Goal: Information Seeking & Learning: Understand process/instructions

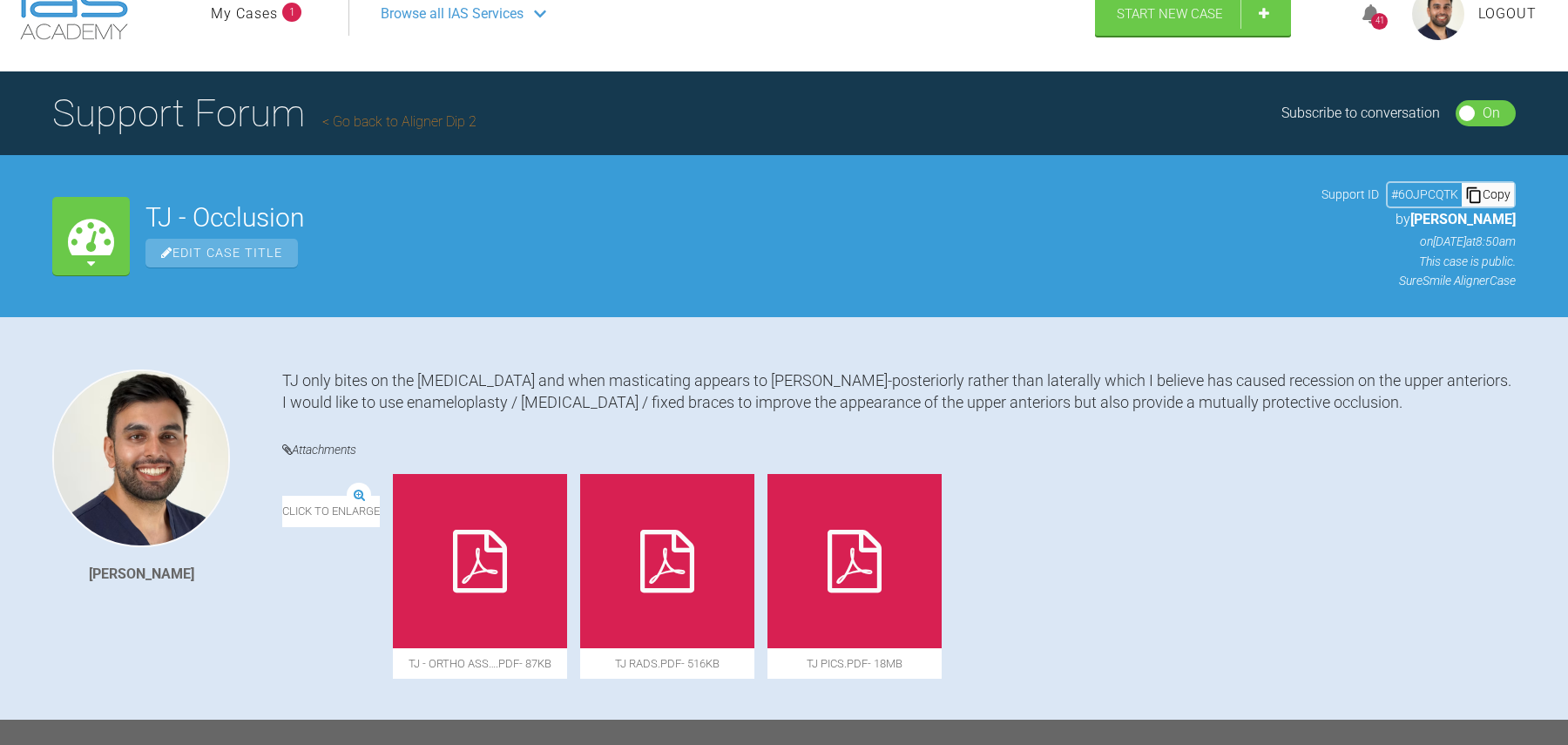
scroll to position [238, 0]
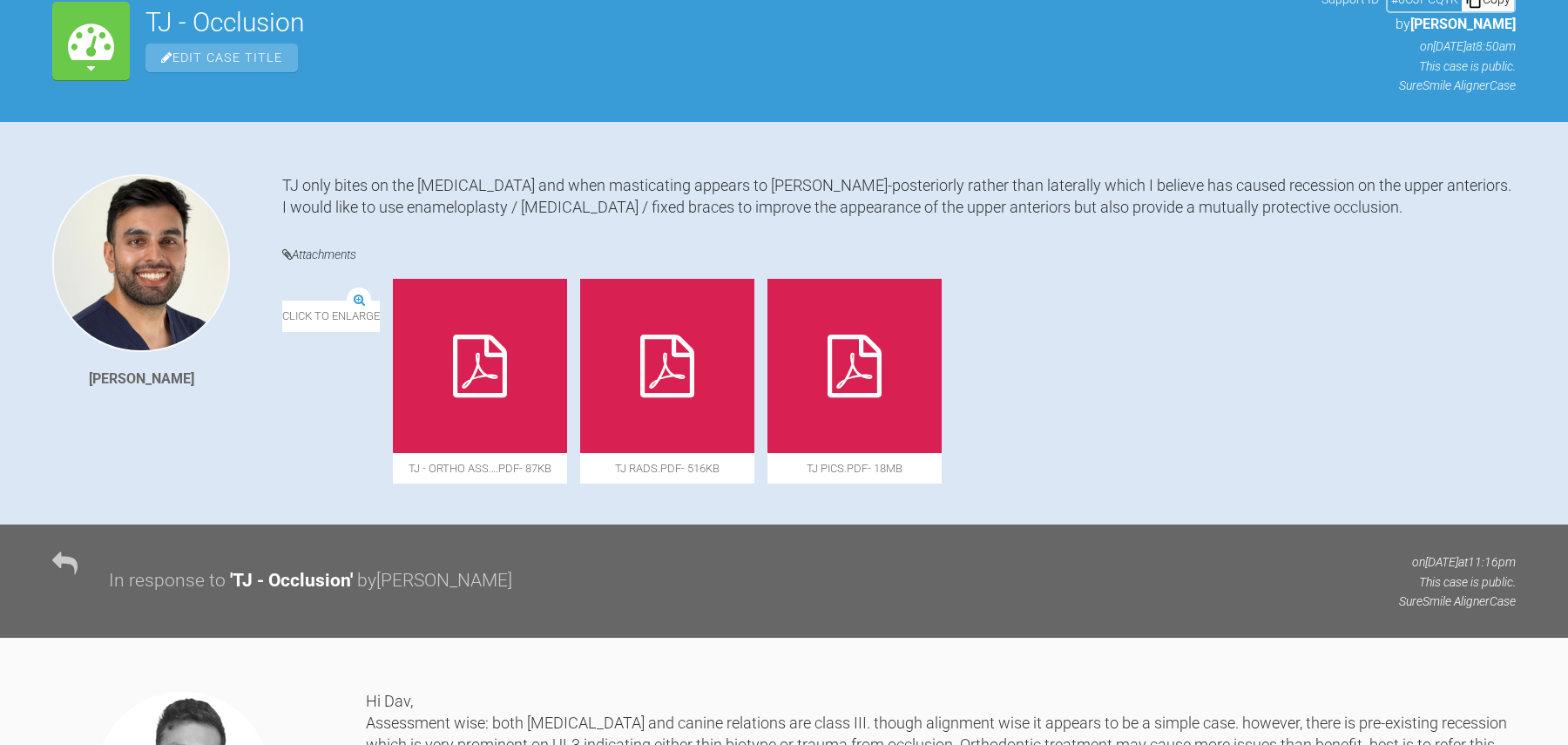
click at [282, 301] on img at bounding box center [282, 301] width 0 height 0
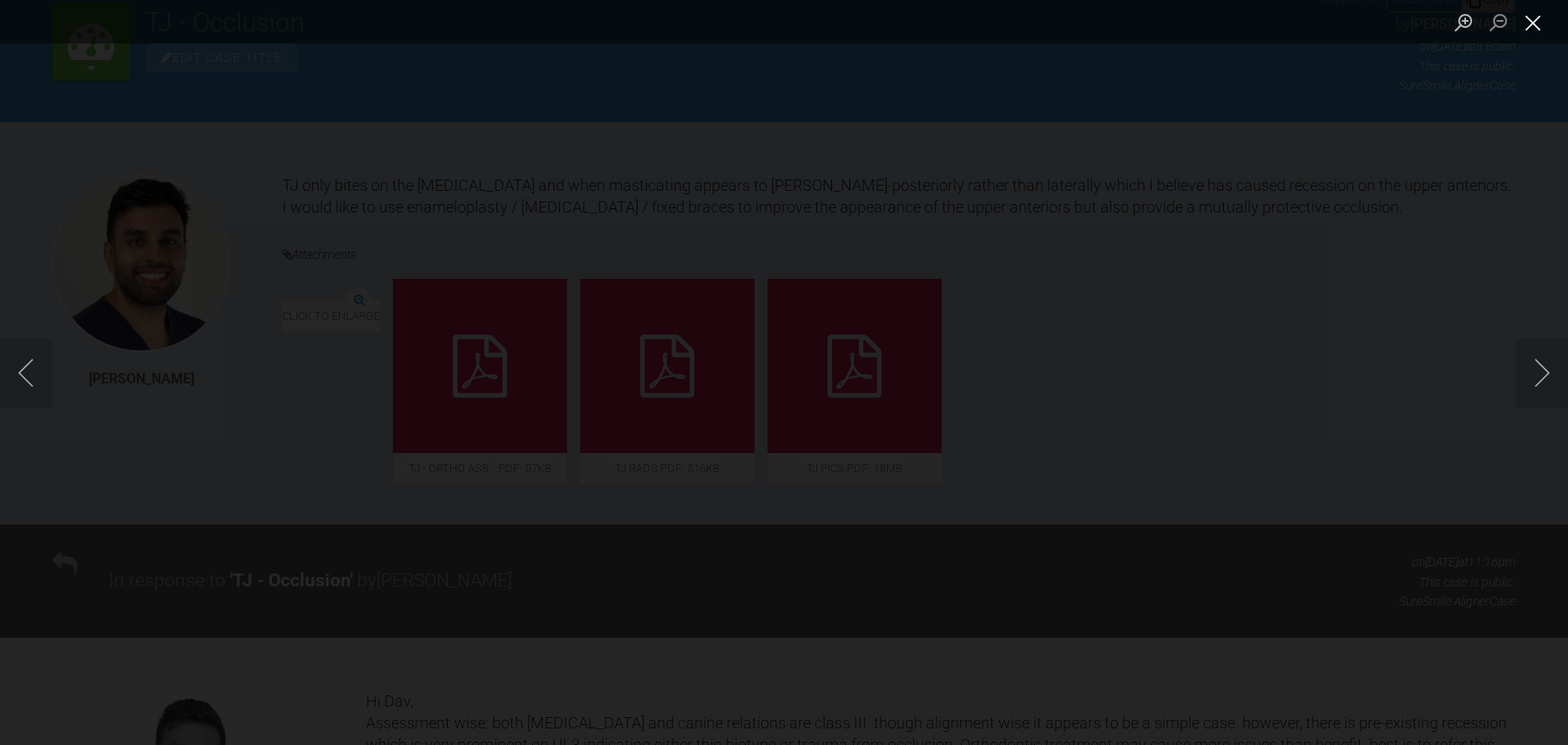
click at [1545, 22] on button "Close lightbox" at bounding box center [1532, 21] width 35 height 31
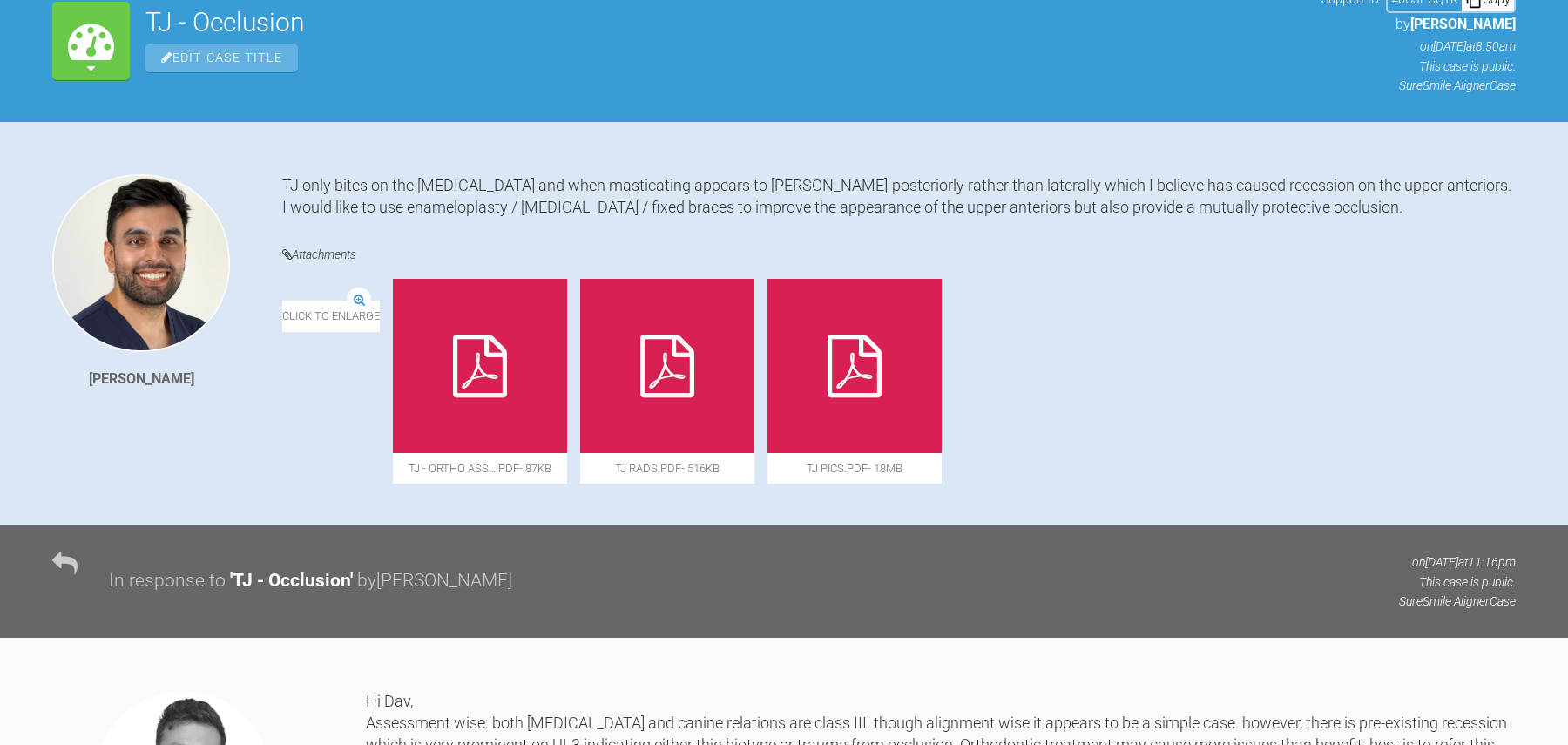
click at [282, 301] on img at bounding box center [282, 301] width 0 height 0
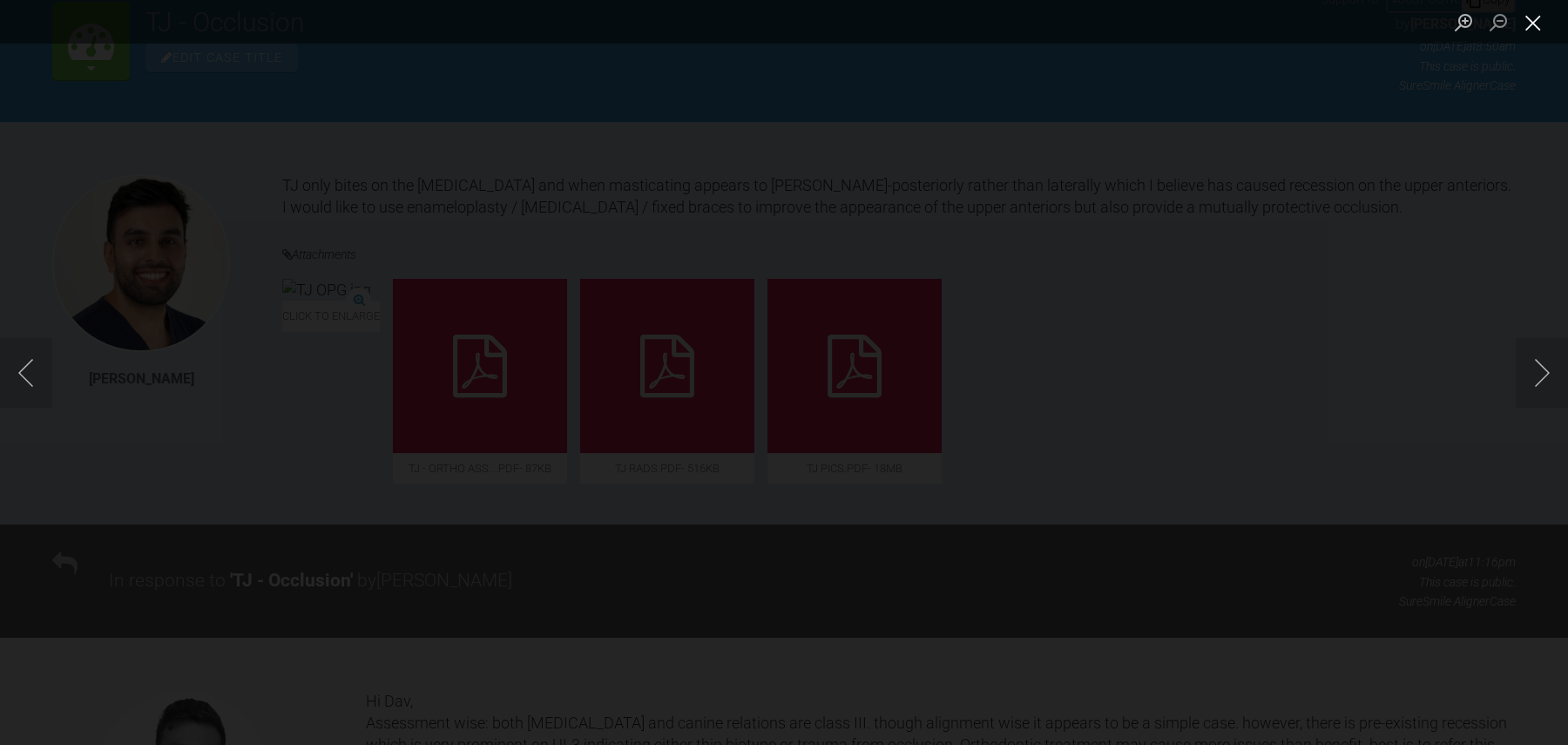
click at [1532, 20] on button "Close lightbox" at bounding box center [1532, 21] width 35 height 31
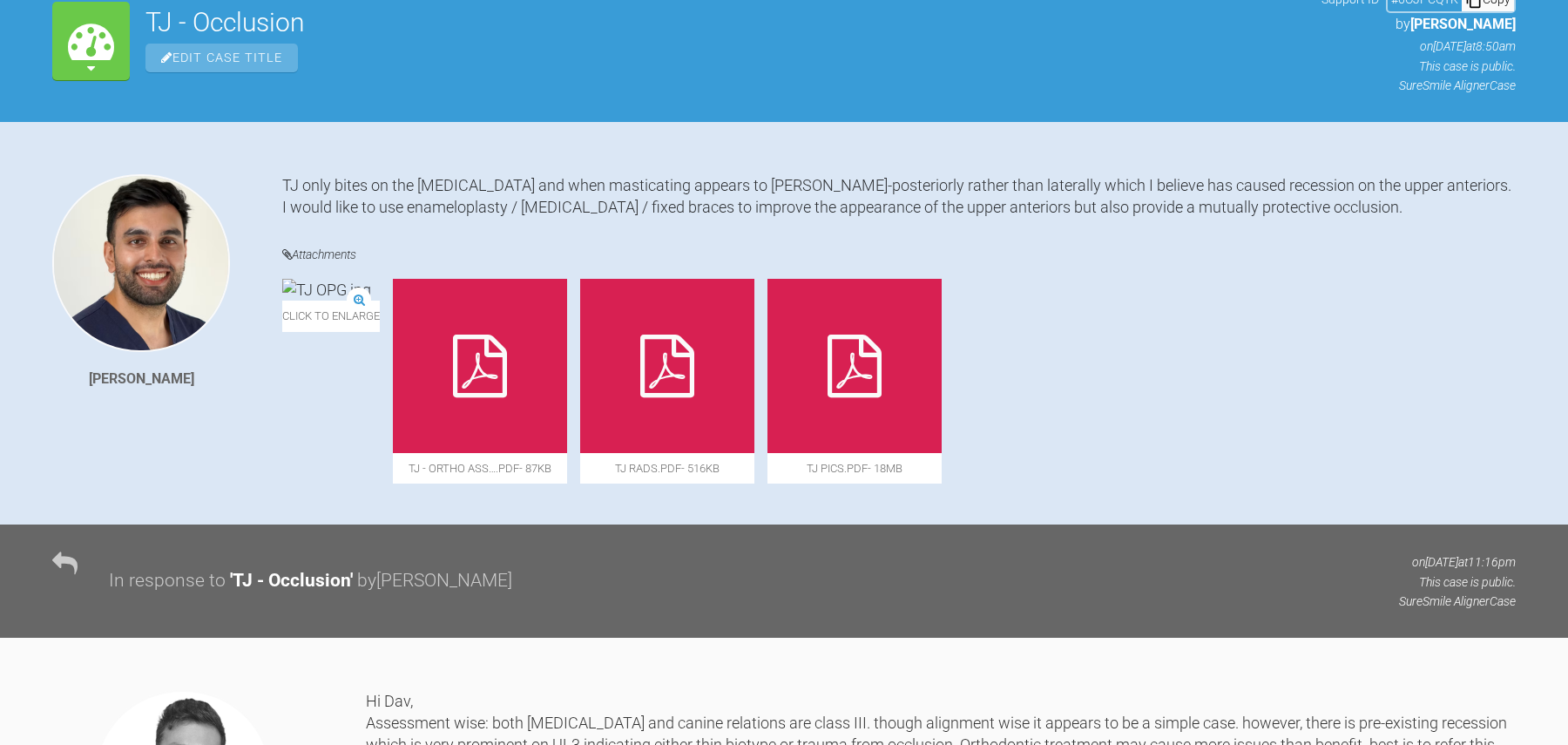
click at [881, 377] on icon at bounding box center [854, 365] width 54 height 63
